Goal: Task Accomplishment & Management: Manage account settings

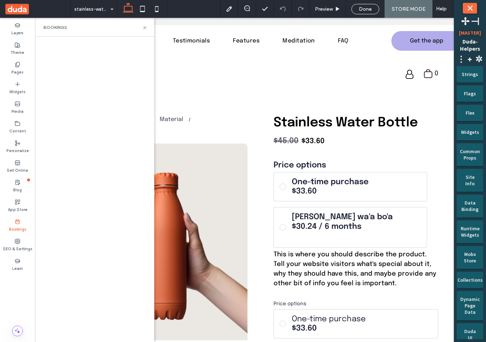
click at [21, 221] on div "Bookings" at bounding box center [17, 226] width 35 height 20
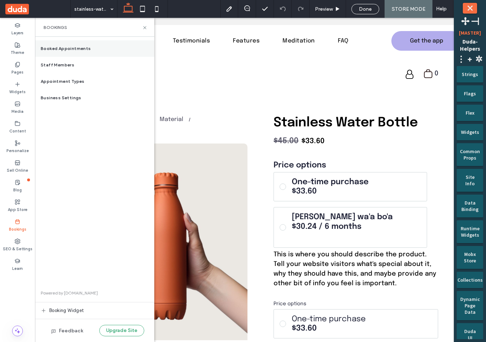
click at [80, 44] on div "Booked Appointments" at bounding box center [94, 48] width 119 height 16
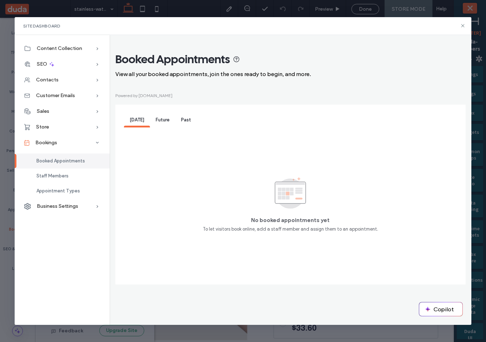
click at [236, 60] on icon at bounding box center [236, 59] width 7 height 7
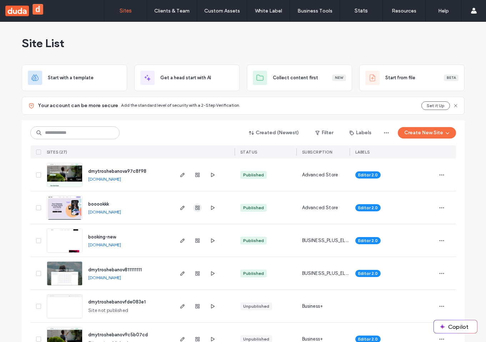
click at [195, 208] on use "button" at bounding box center [197, 208] width 4 height 4
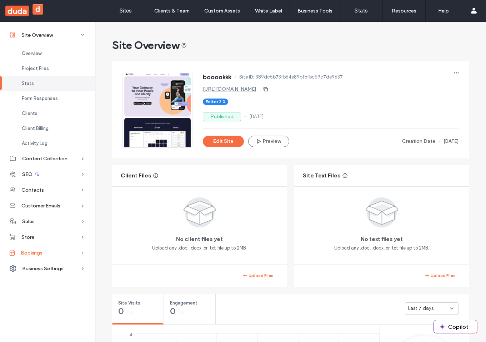
click at [44, 245] on div "Bookings" at bounding box center [47, 253] width 95 height 16
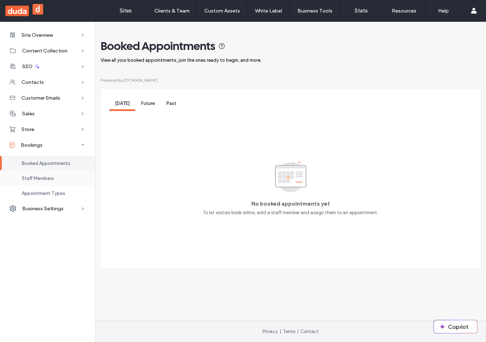
click at [64, 176] on div "Staff Members" at bounding box center [47, 178] width 95 height 15
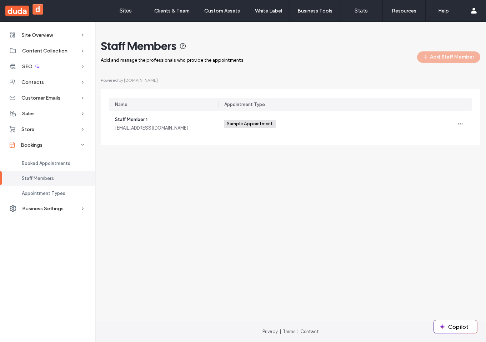
click at [184, 46] on icon at bounding box center [182, 45] width 7 height 7
click at [183, 45] on icon at bounding box center [182, 45] width 7 height 7
click at [184, 49] on icon at bounding box center [182, 45] width 7 height 7
click at [182, 46] on icon at bounding box center [182, 45] width 7 height 7
